Goal: Task Accomplishment & Management: Manage account settings

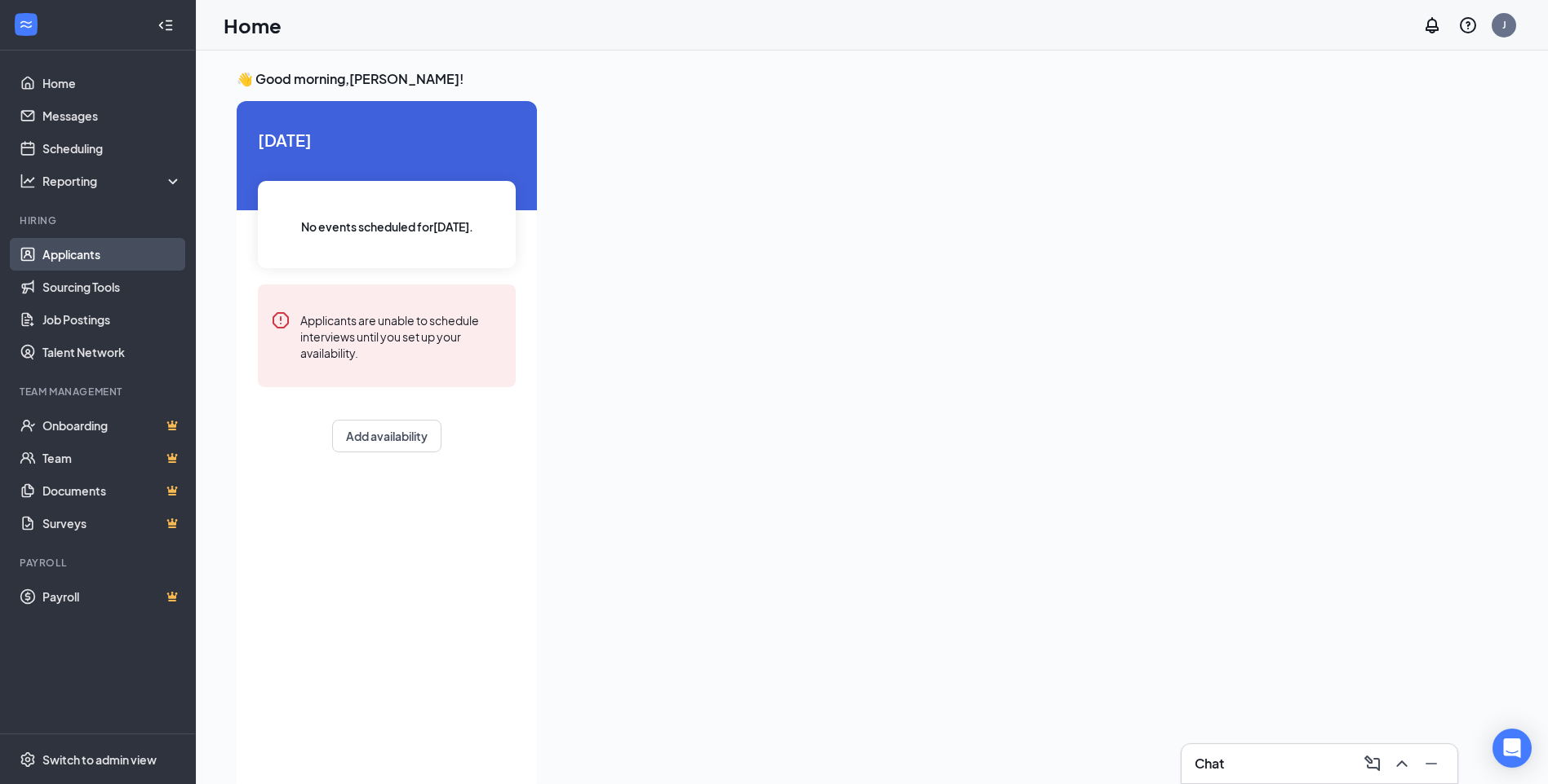
click at [77, 249] on link "Applicants" at bounding box center [112, 254] width 140 height 33
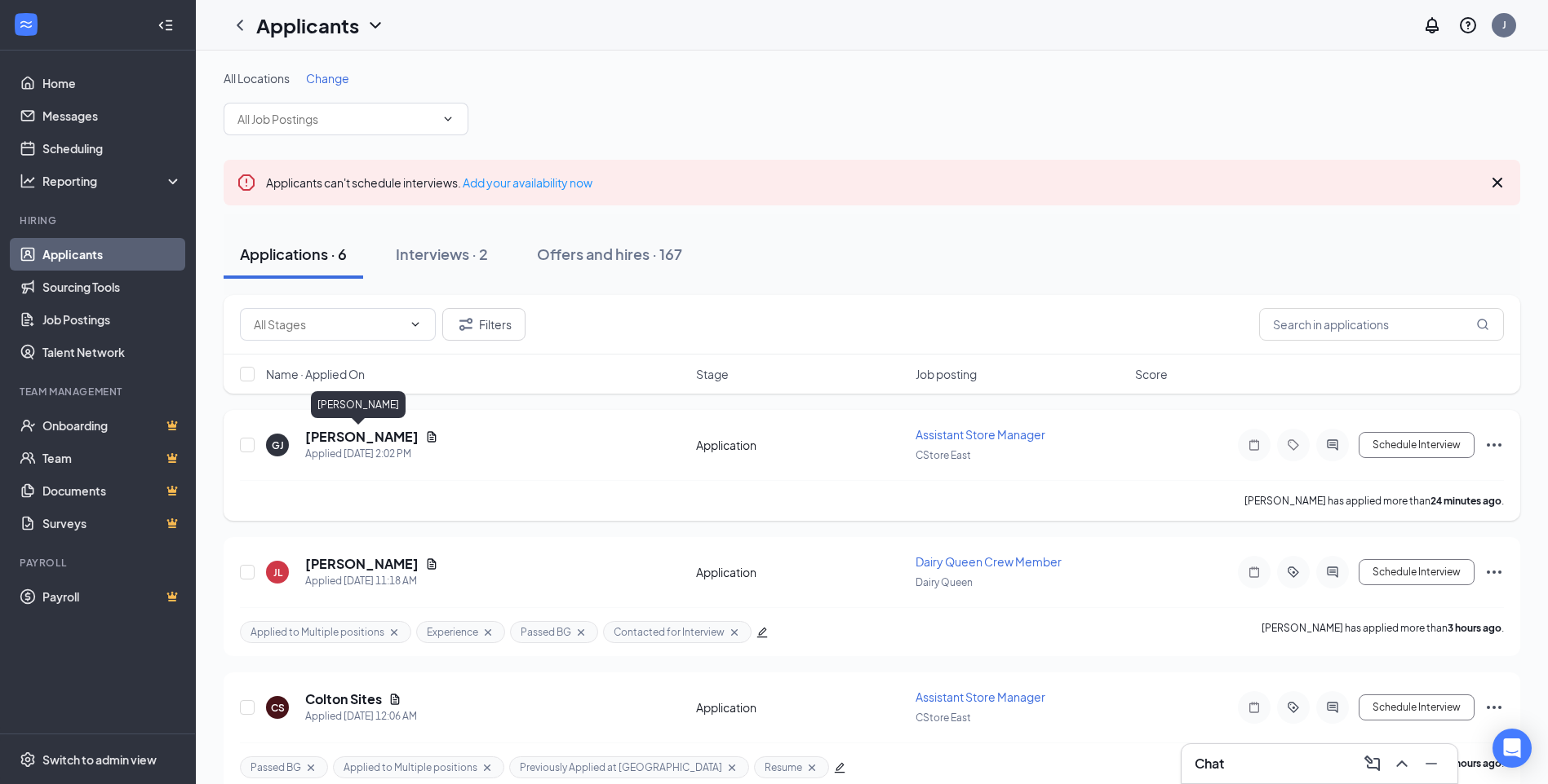
click at [375, 435] on h5 "[PERSON_NAME]" at bounding box center [361, 437] width 113 height 18
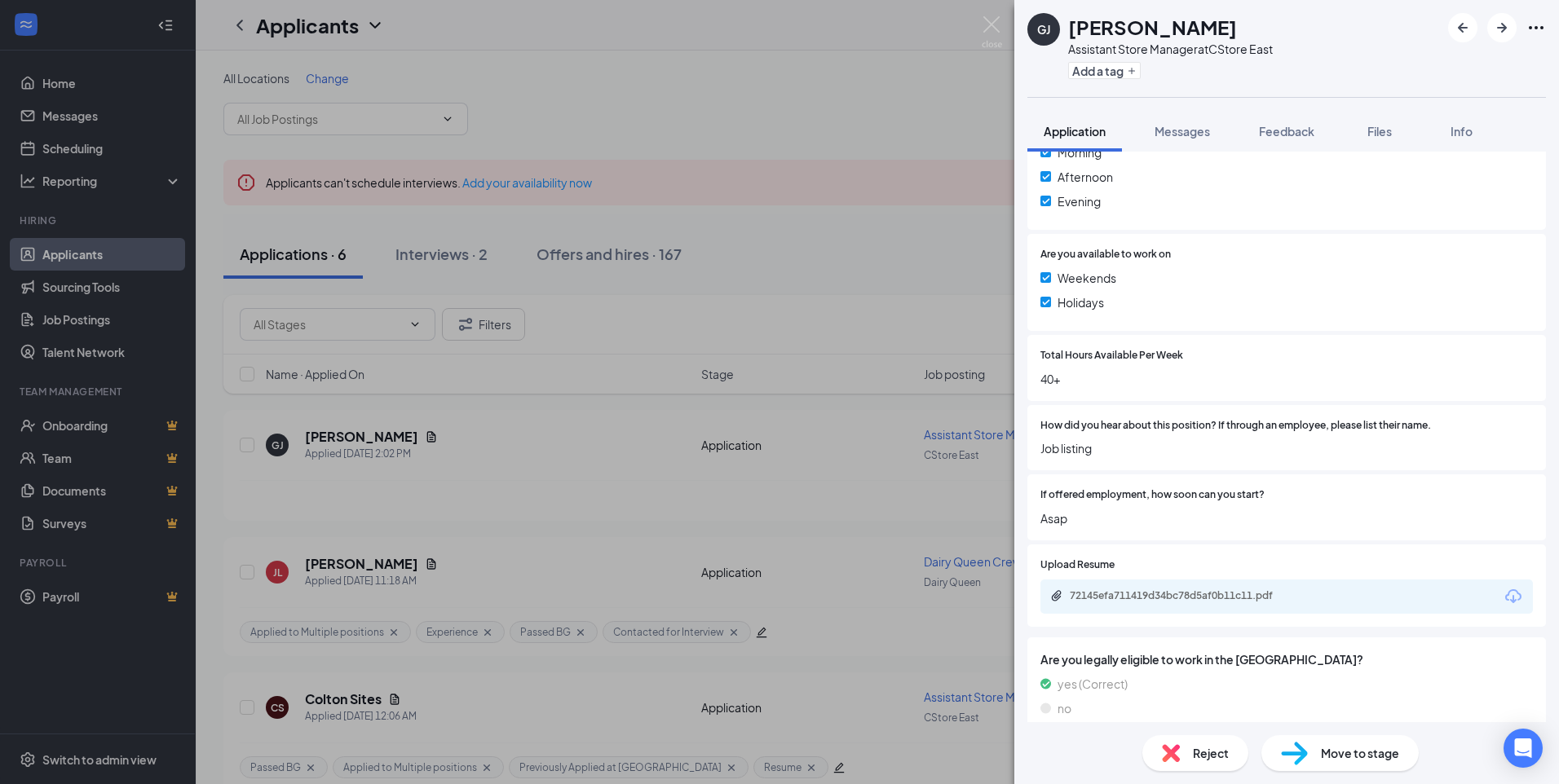
scroll to position [448, 0]
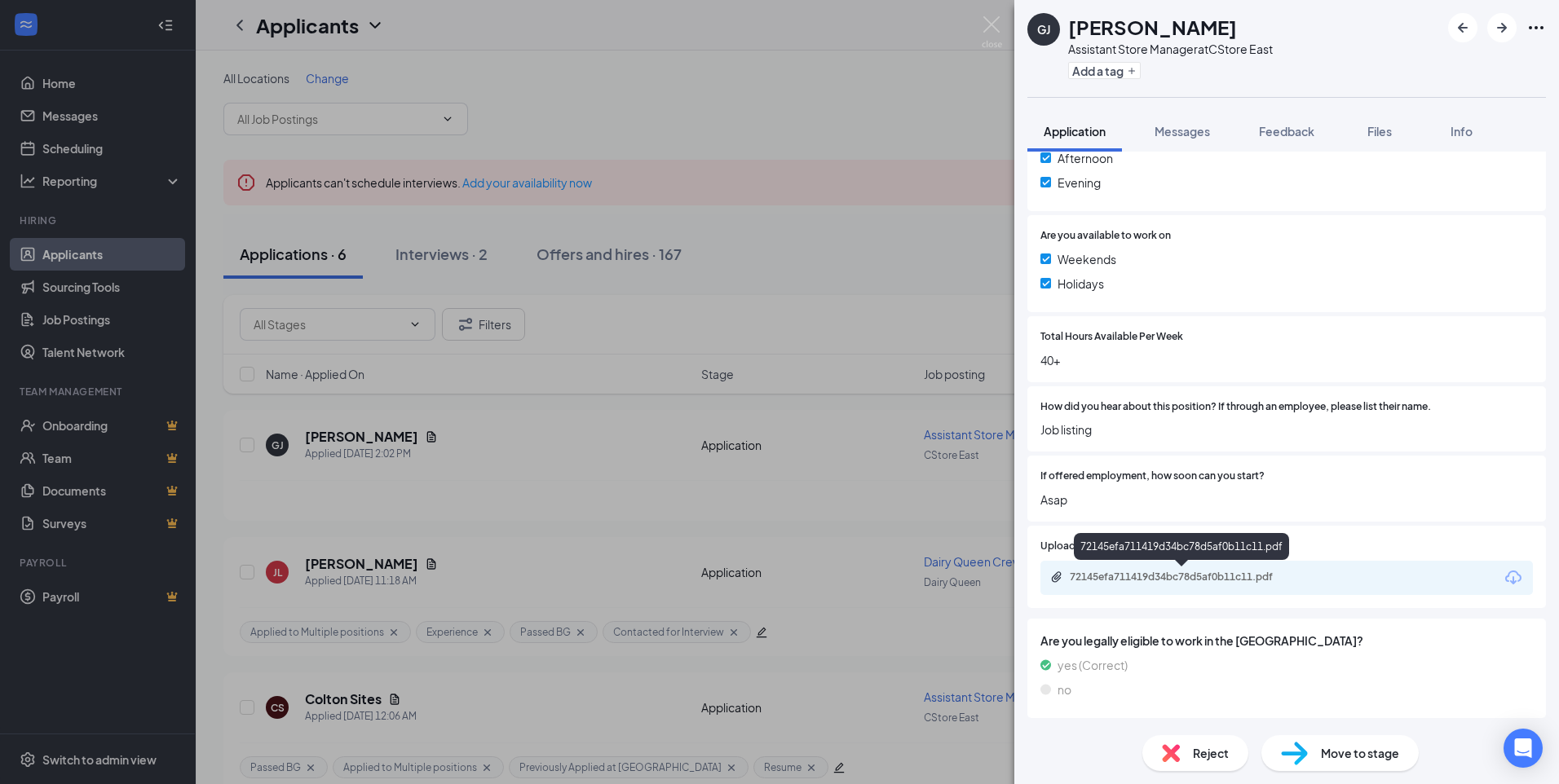
click at [1172, 583] on div "72145efa711419d34bc78d5af0b11c11.pdf" at bounding box center [1184, 577] width 228 height 13
click at [995, 28] on img at bounding box center [992, 32] width 20 height 32
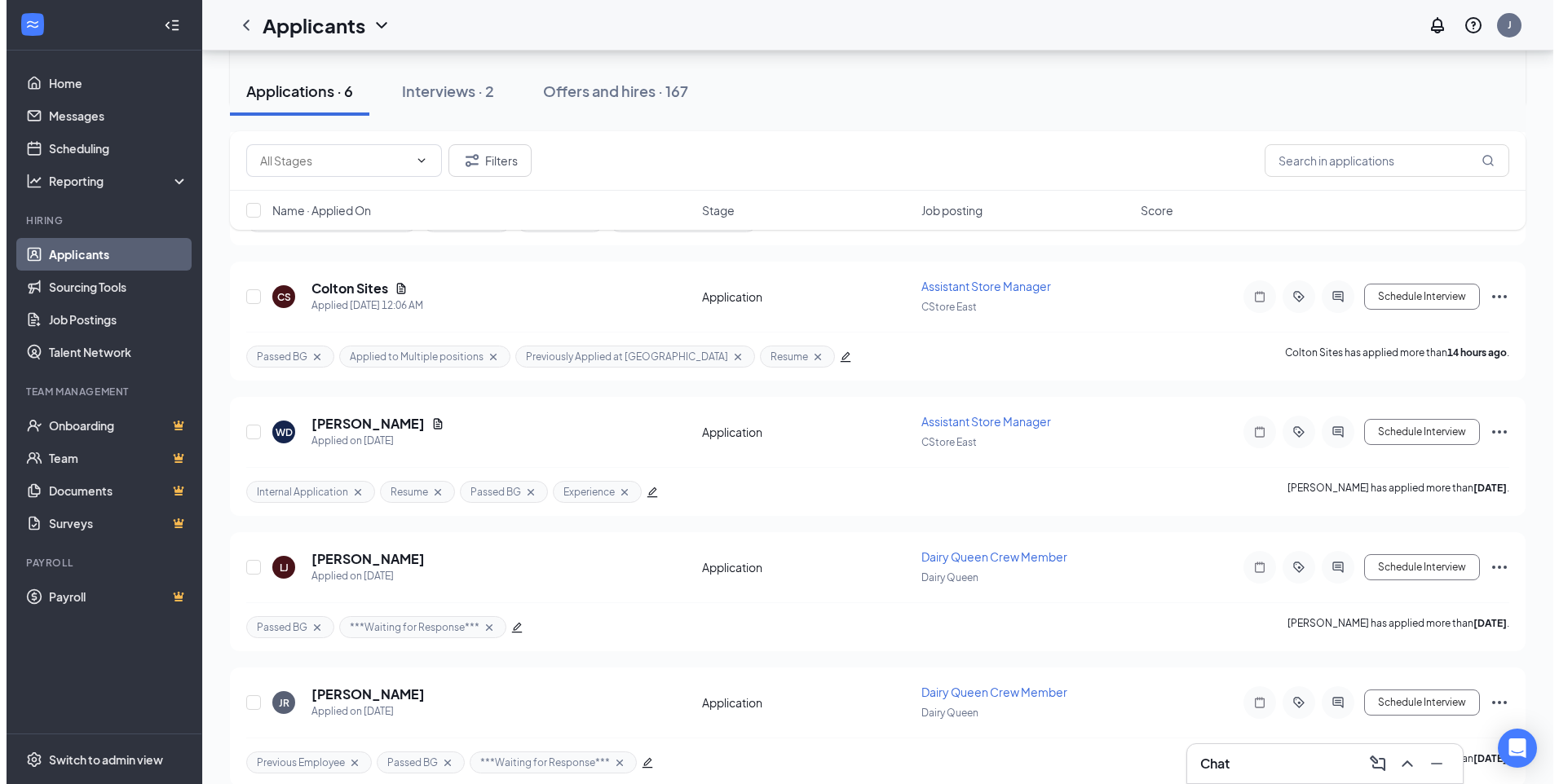
scroll to position [433, 0]
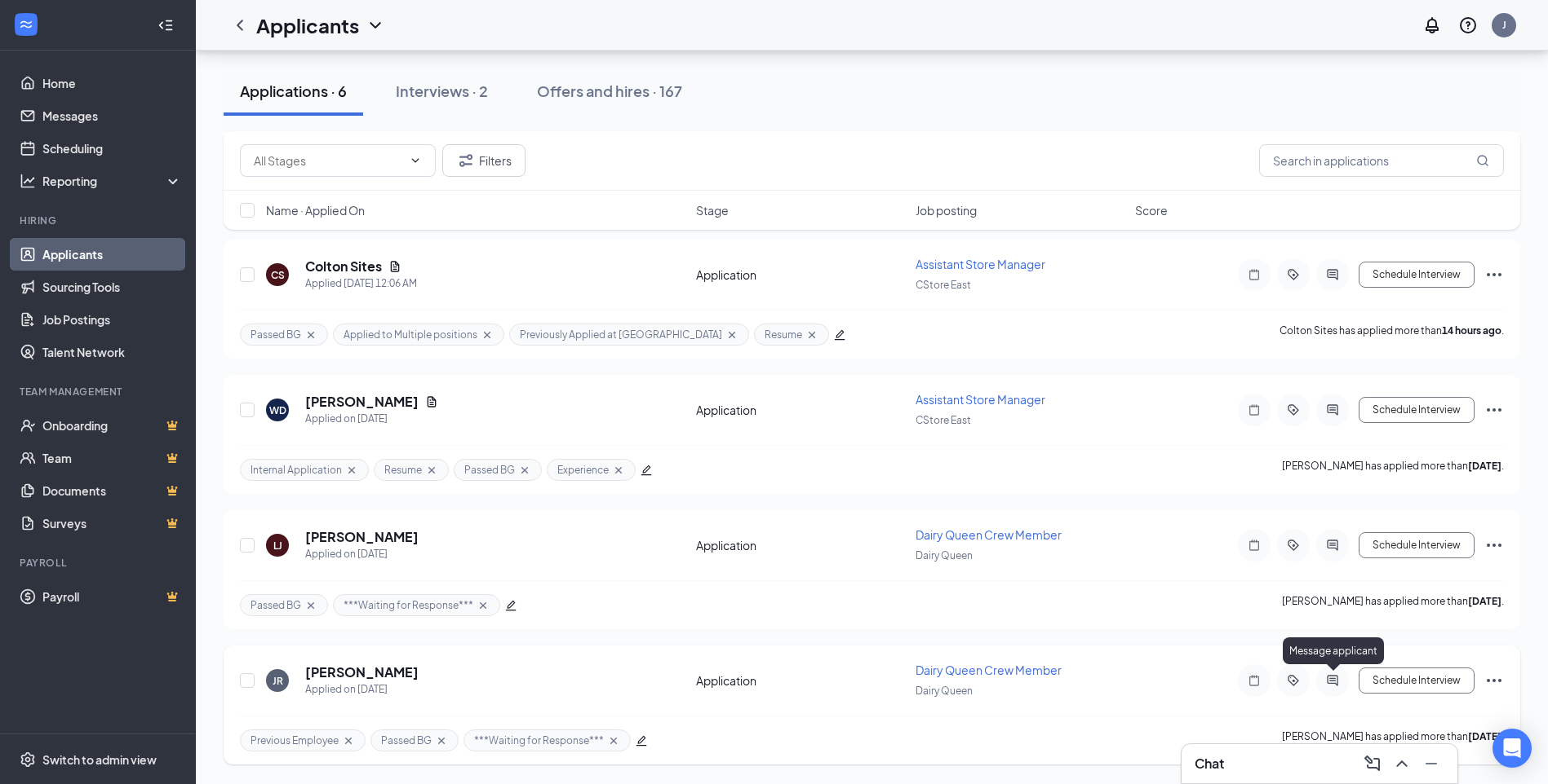
click at [1328, 677] on icon "ActiveChat" at bounding box center [1332, 680] width 11 height 11
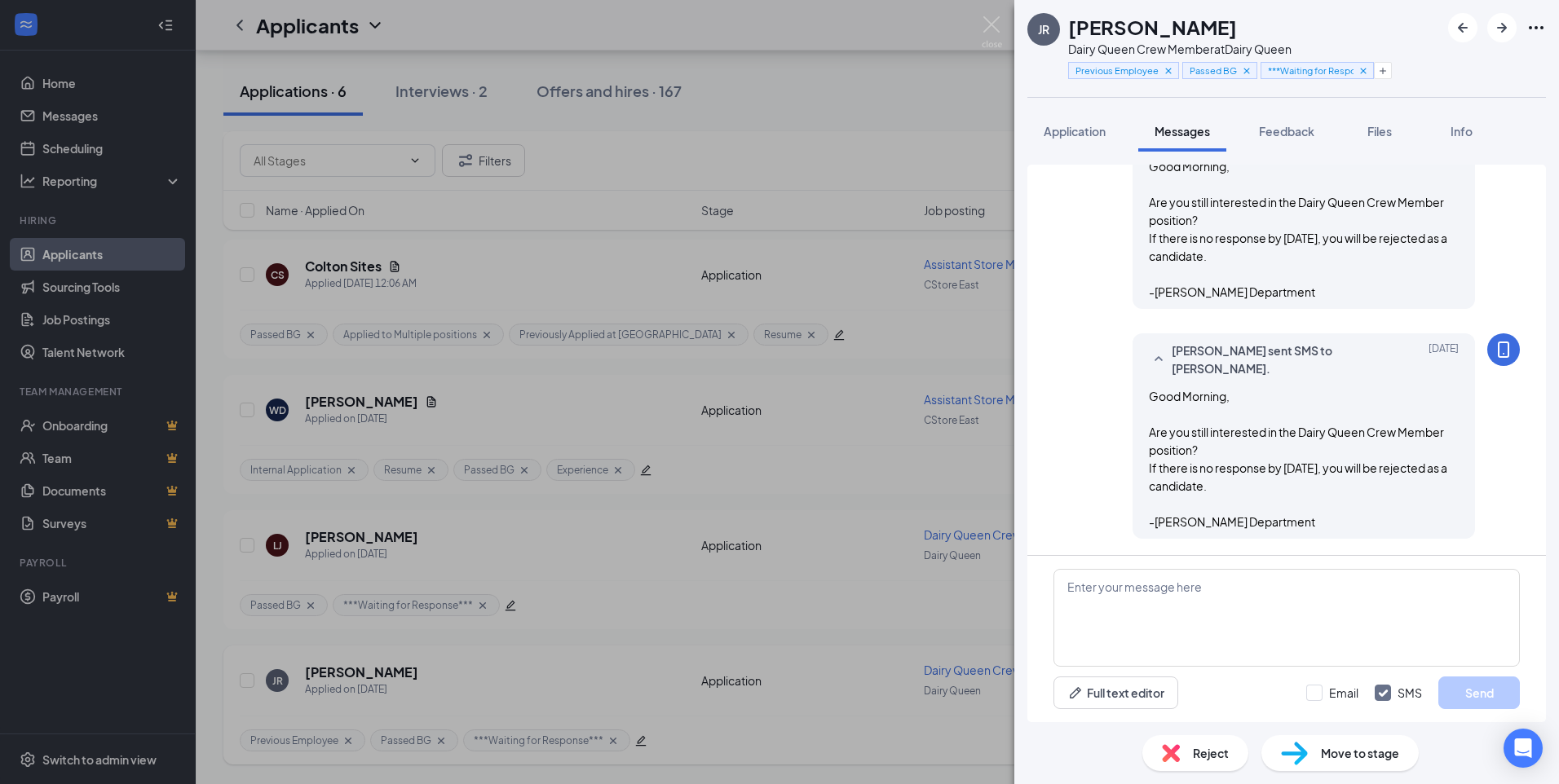
scroll to position [624, 0]
click at [990, 24] on img at bounding box center [992, 32] width 20 height 32
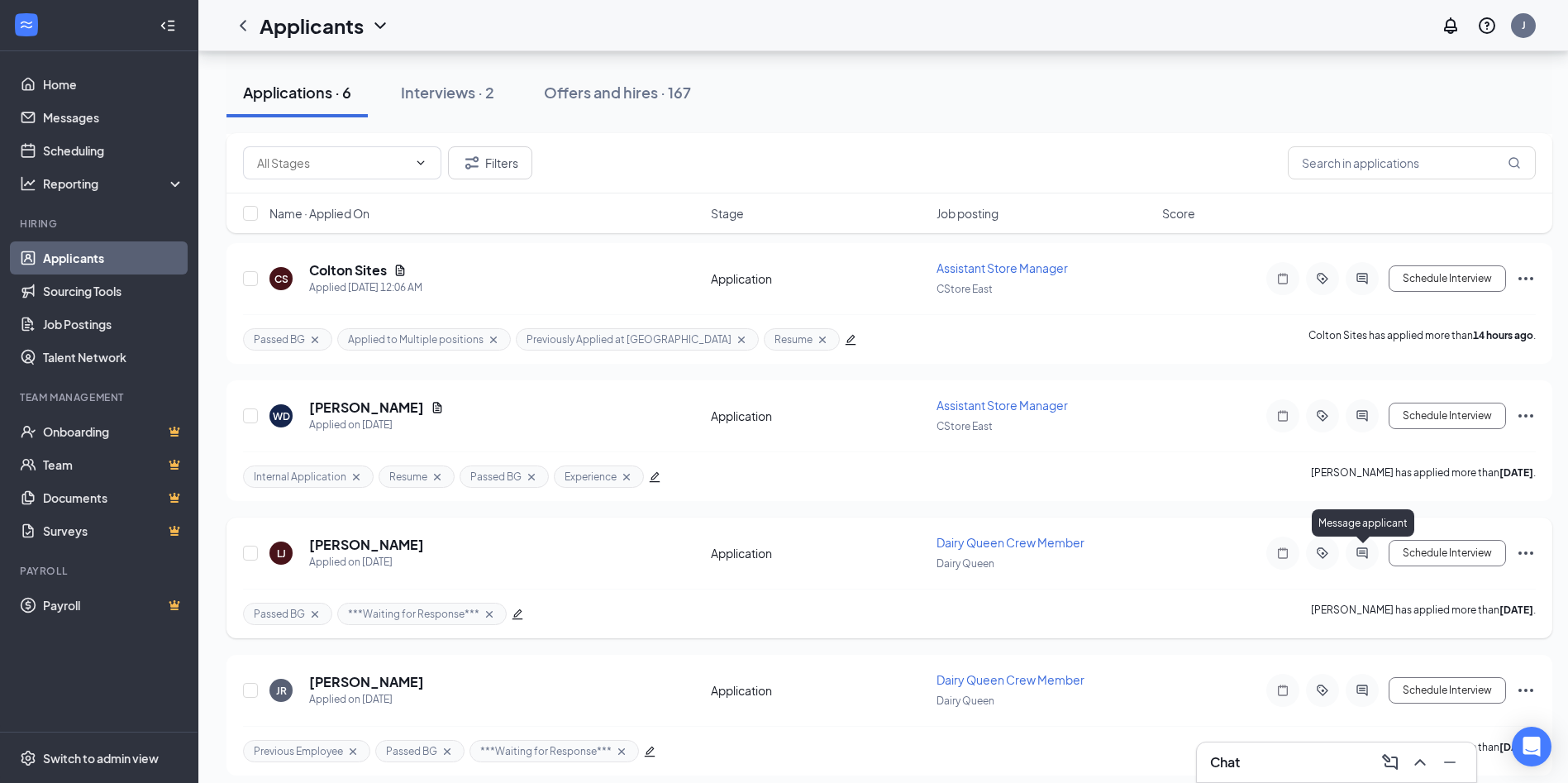
click at [1361, 556] on icon "ActiveChat" at bounding box center [1361, 552] width 11 height 11
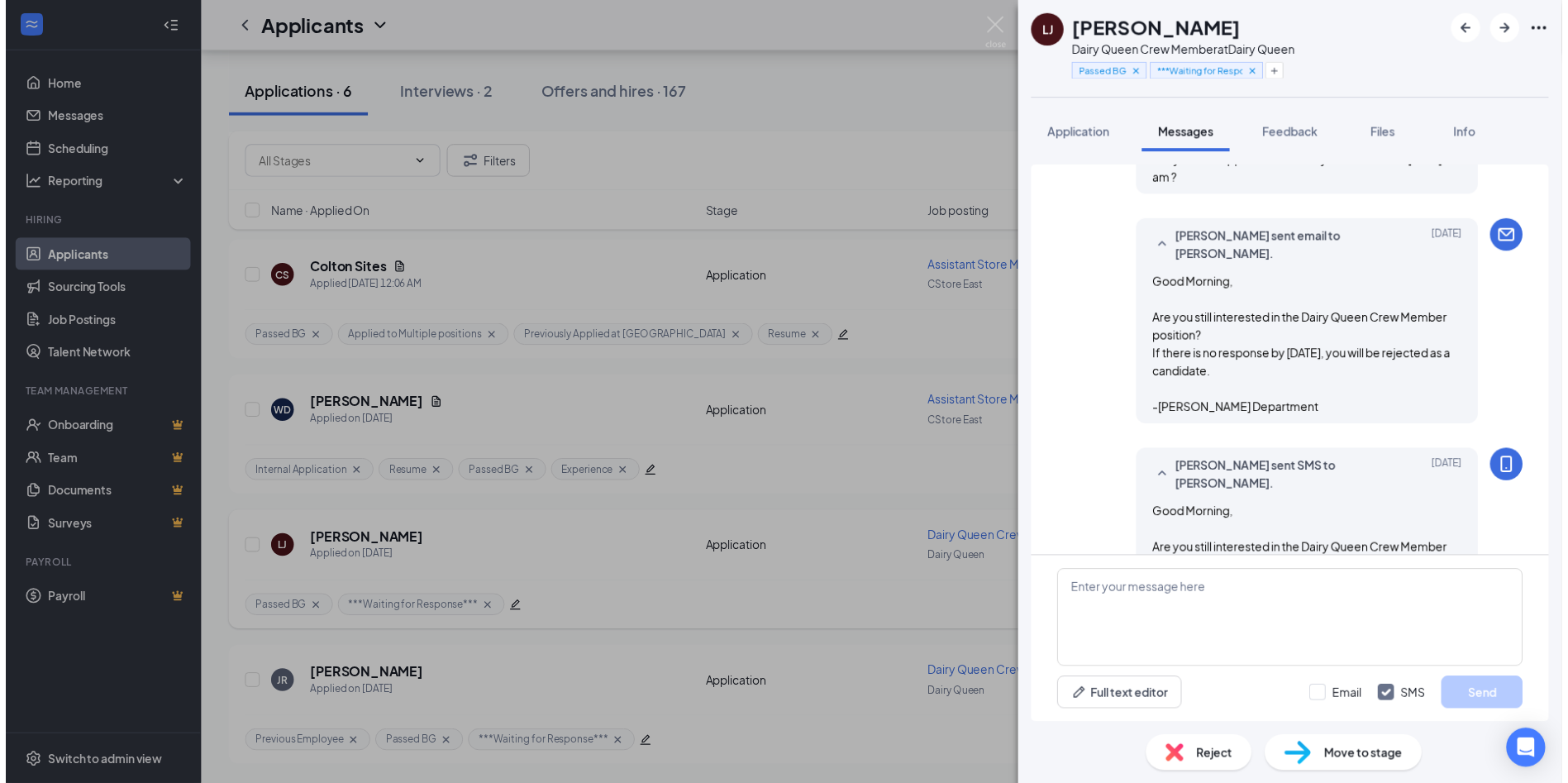
scroll to position [436, 0]
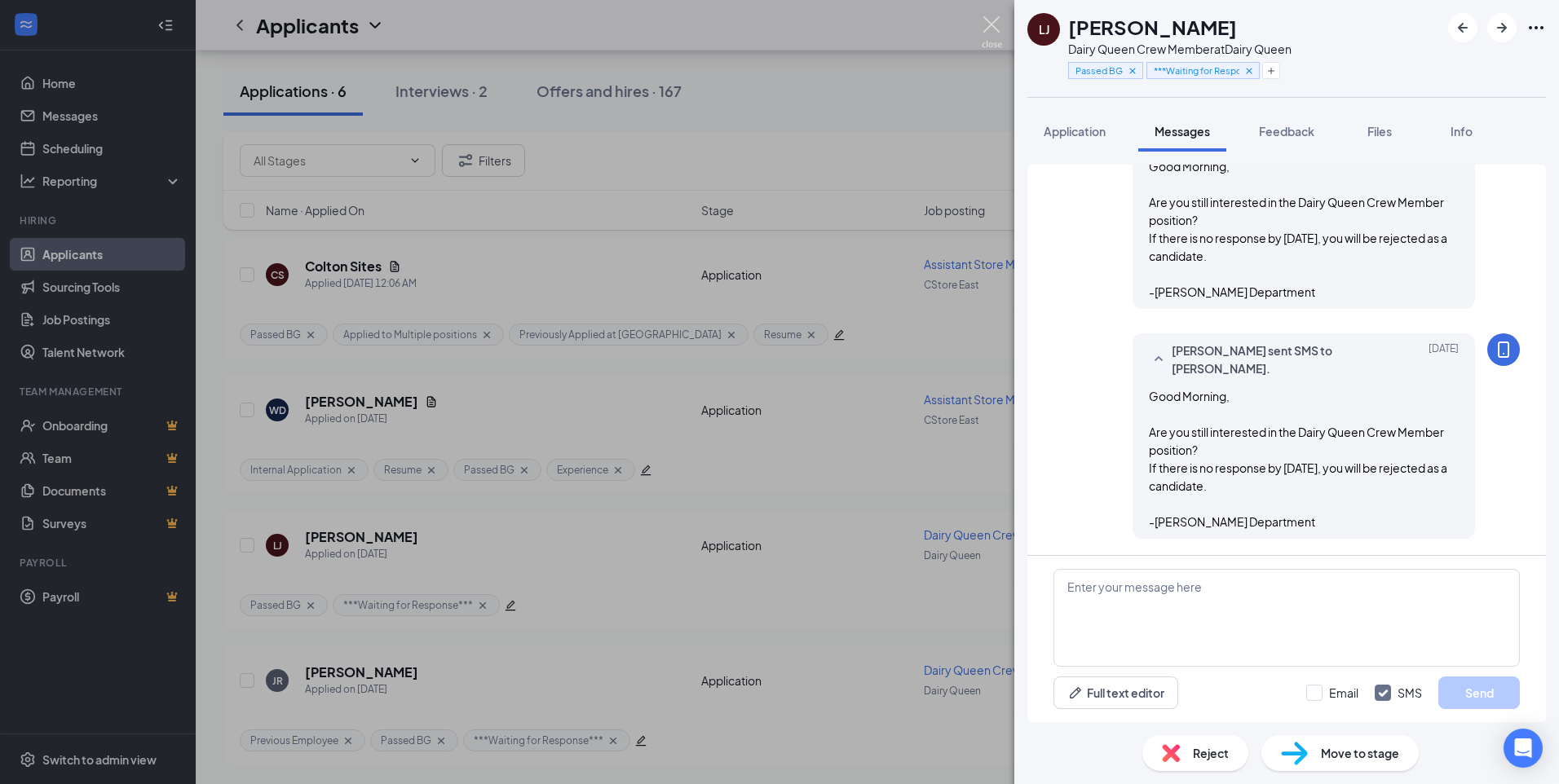
click at [997, 33] on img at bounding box center [992, 32] width 20 height 32
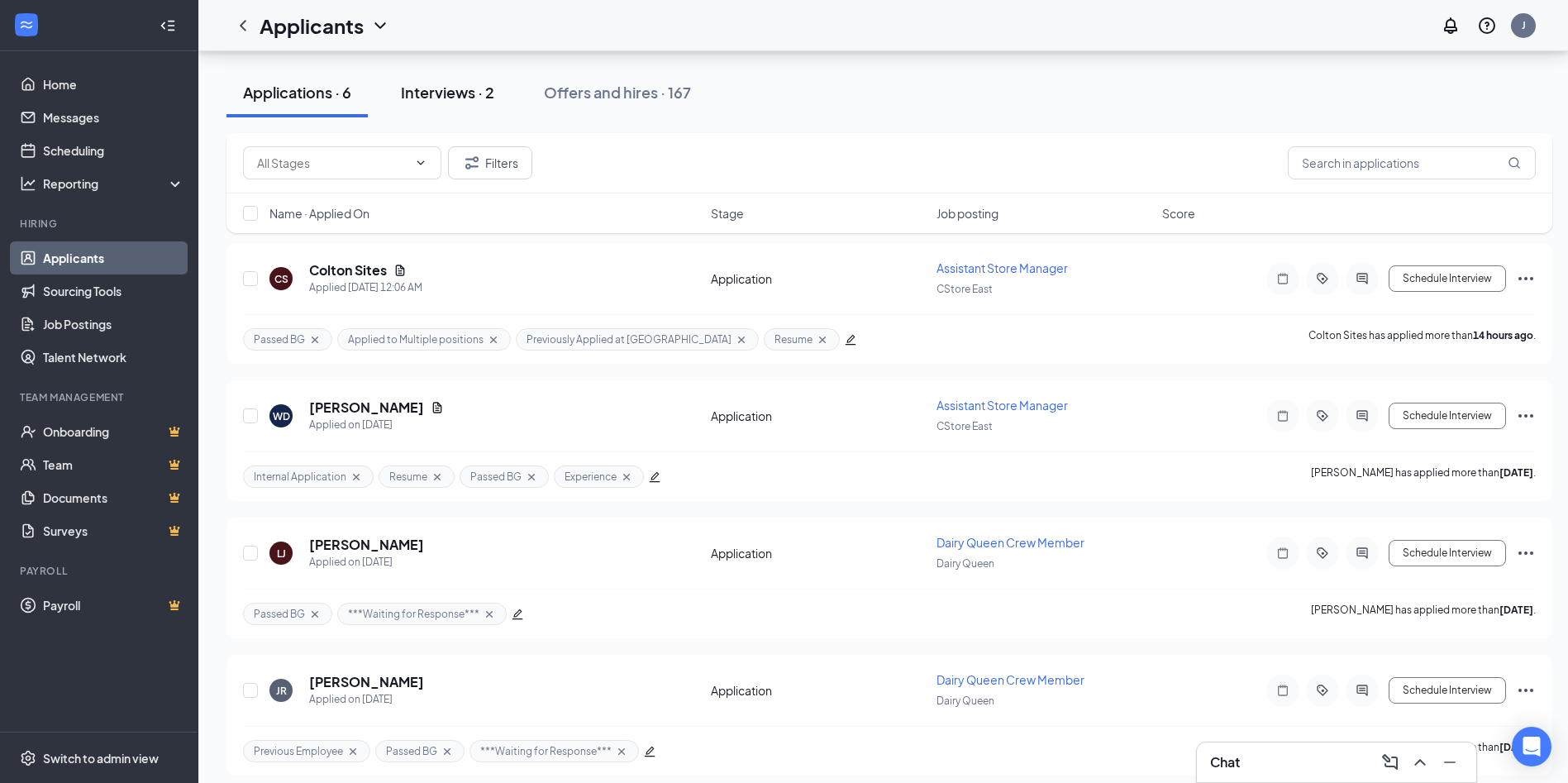
click at [414, 92] on div "Interviews · 2" at bounding box center [448, 92] width 93 height 20
